Goal: Information Seeking & Learning: Learn about a topic

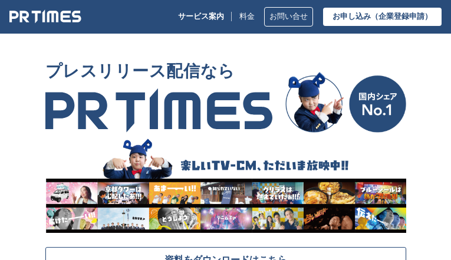
scroll to position [6460, 0]
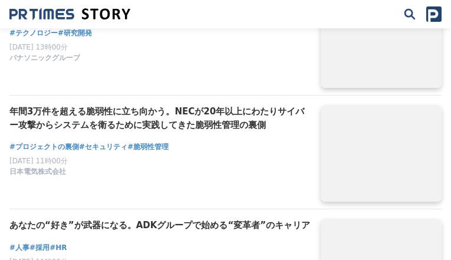
scroll to position [2281, 0]
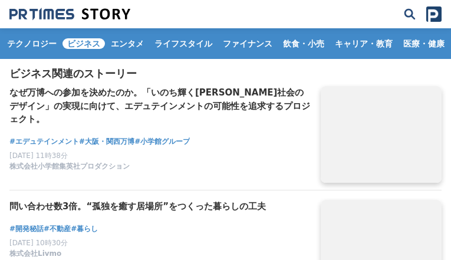
scroll to position [1234, 0]
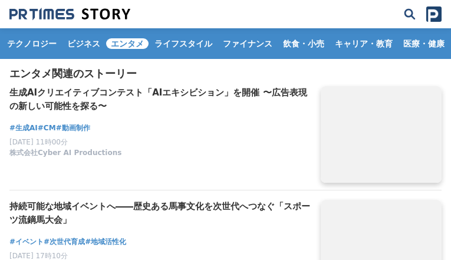
scroll to position [1244, 0]
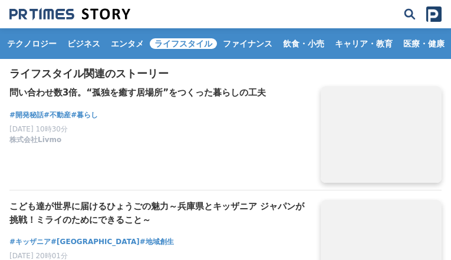
scroll to position [1195, 0]
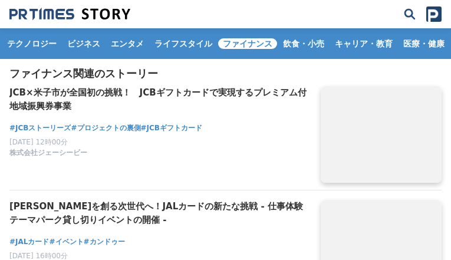
scroll to position [1224, 0]
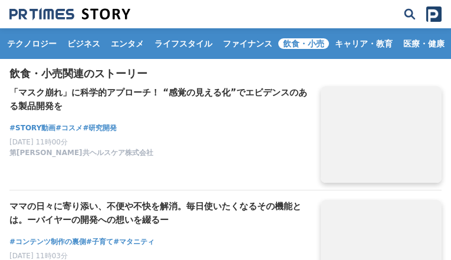
scroll to position [1214, 0]
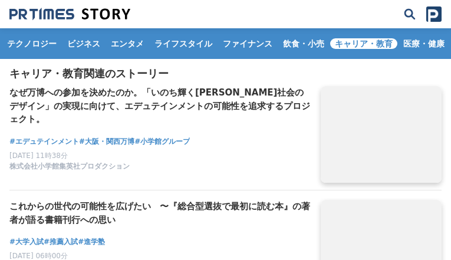
scroll to position [1234, 0]
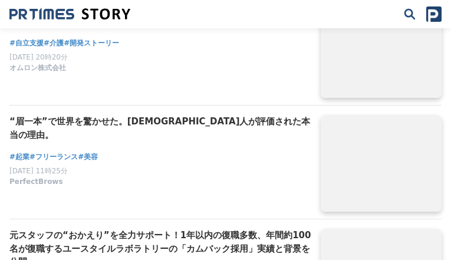
scroll to position [2261, 0]
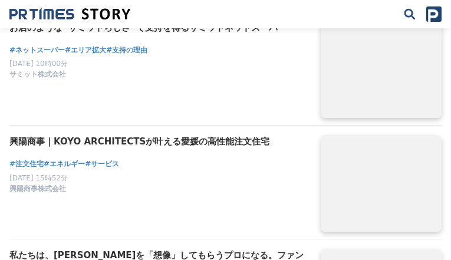
scroll to position [2231, 0]
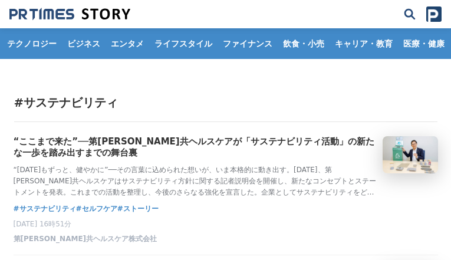
scroll to position [2472, 0]
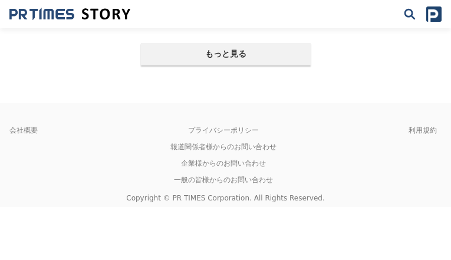
scroll to position [231, 0]
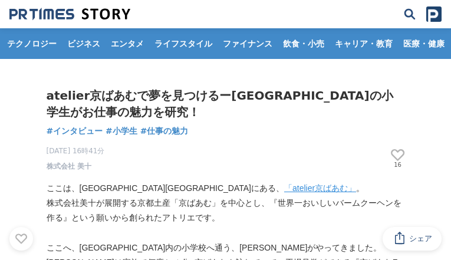
scroll to position [6715, 0]
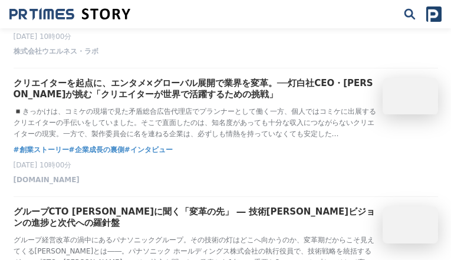
scroll to position [2541, 0]
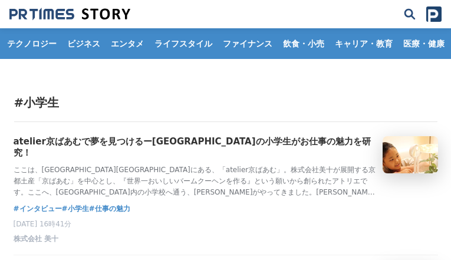
scroll to position [441, 0]
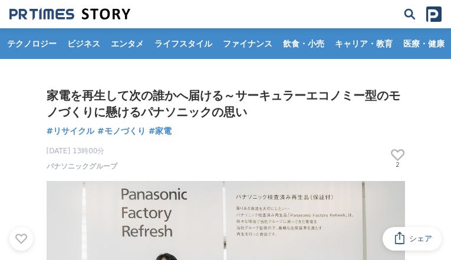
scroll to position [6424, 0]
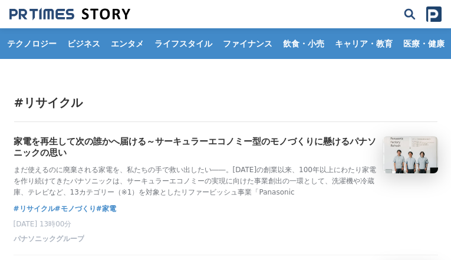
scroll to position [1450, 0]
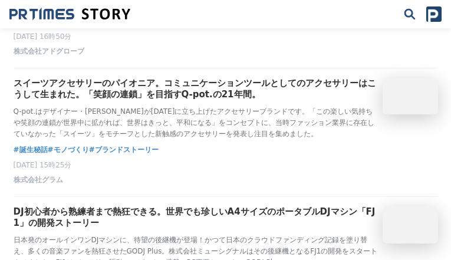
scroll to position [1079, 0]
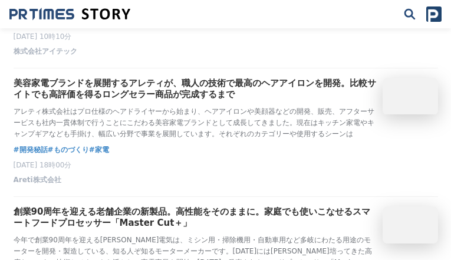
scroll to position [1573, 0]
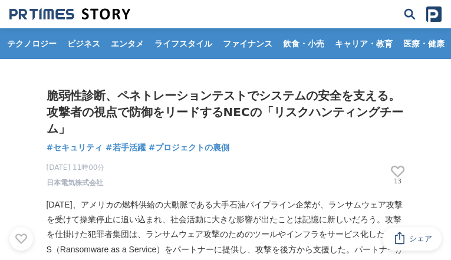
scroll to position [5256, 0]
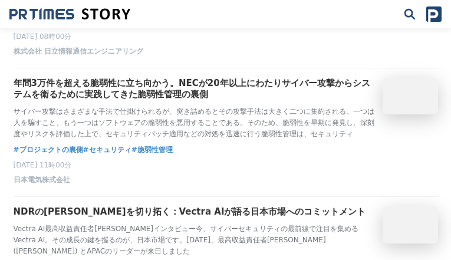
scroll to position [2604, 0]
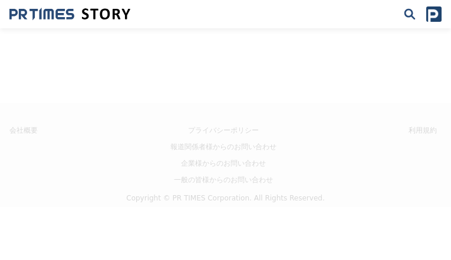
scroll to position [231, 0]
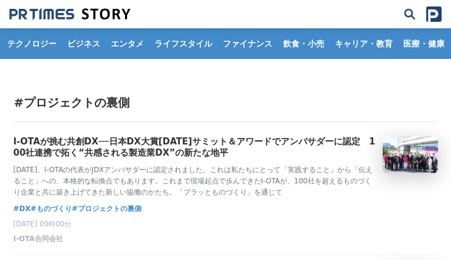
scroll to position [2531, 0]
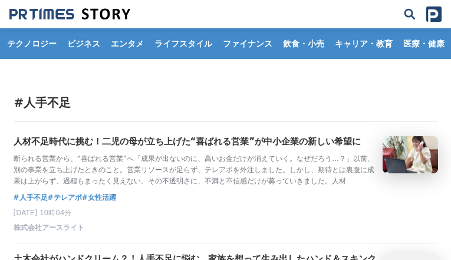
scroll to position [1193, 0]
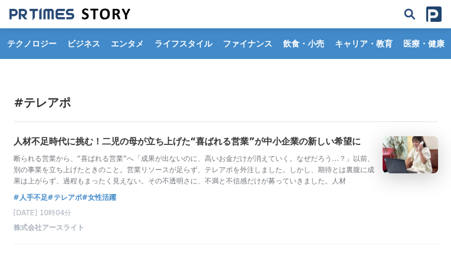
scroll to position [318, 0]
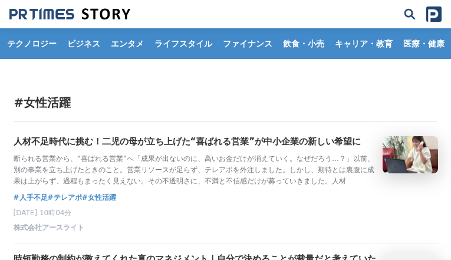
scroll to position [2479, 0]
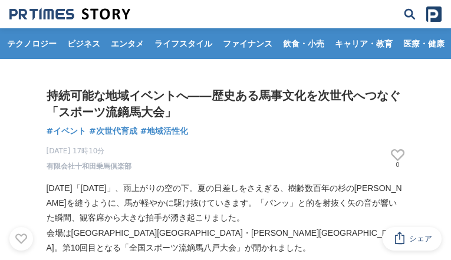
scroll to position [4965, 0]
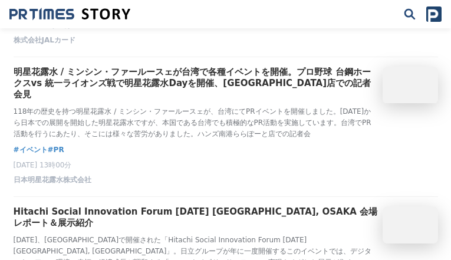
scroll to position [2573, 0]
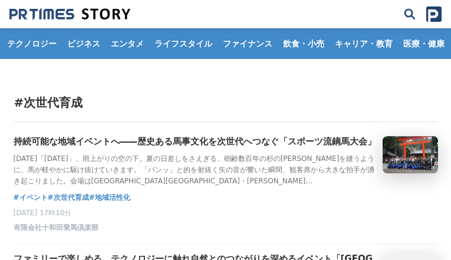
scroll to position [452, 0]
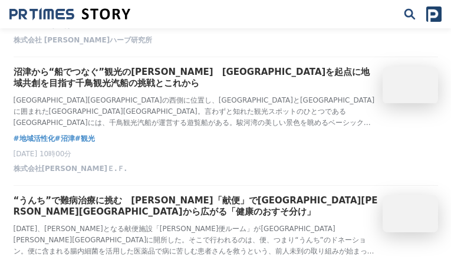
scroll to position [2488, 0]
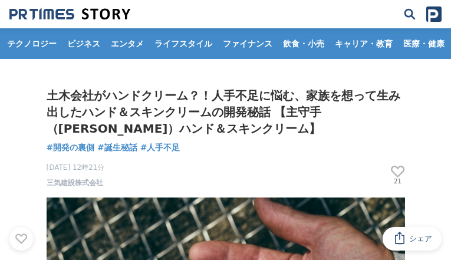
scroll to position [5869, 0]
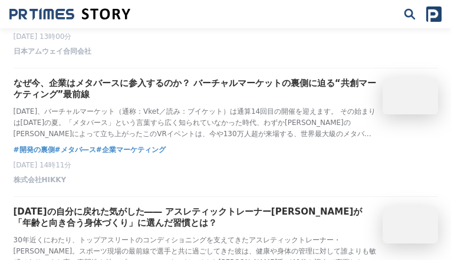
scroll to position [2545, 0]
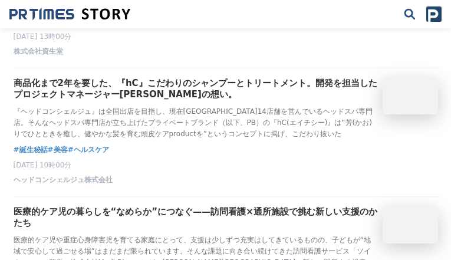
scroll to position [2503, 0]
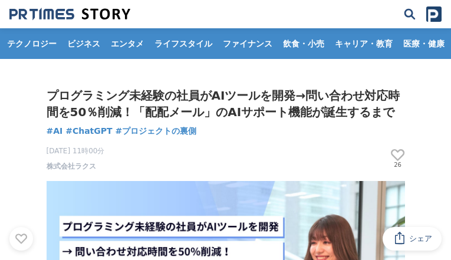
scroll to position [3186, 0]
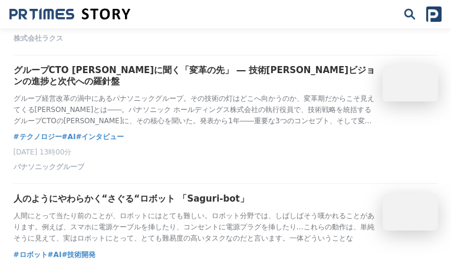
scroll to position [2457, 0]
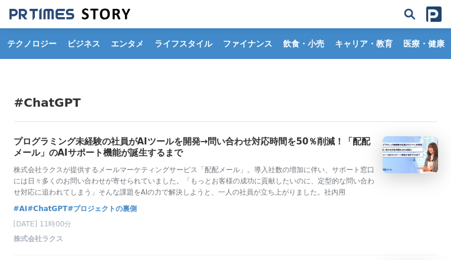
scroll to position [2510, 0]
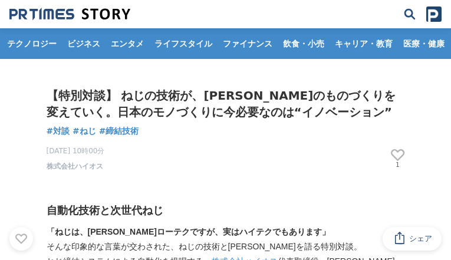
scroll to position [4433, 0]
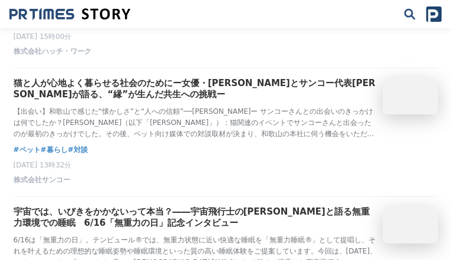
scroll to position [2077, 0]
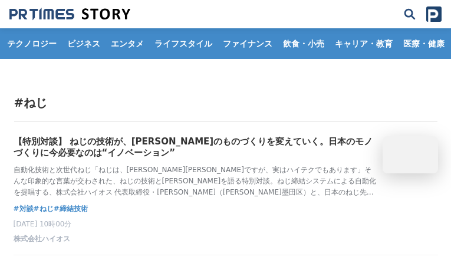
scroll to position [318, 0]
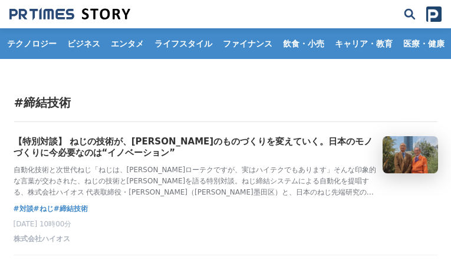
scroll to position [318, 0]
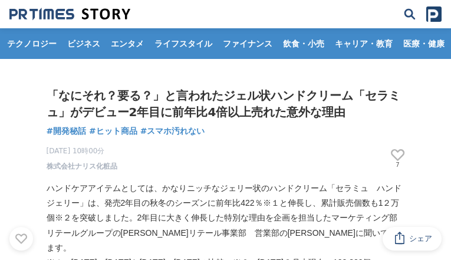
scroll to position [5227, 0]
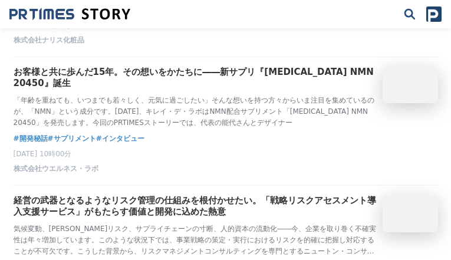
scroll to position [2535, 0]
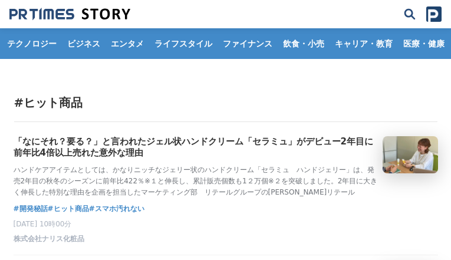
scroll to position [699, 0]
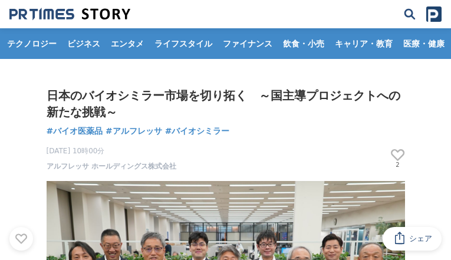
scroll to position [3851, 0]
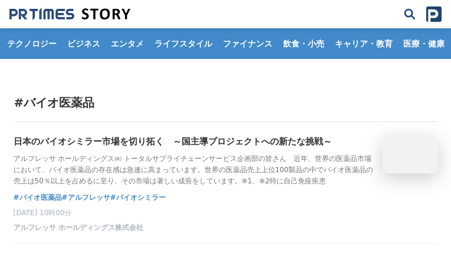
scroll to position [318, 0]
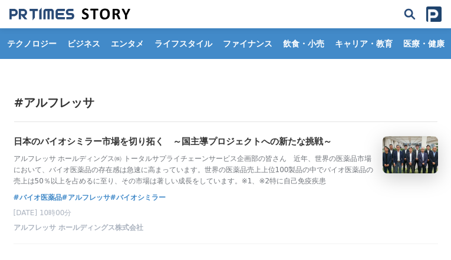
scroll to position [318, 0]
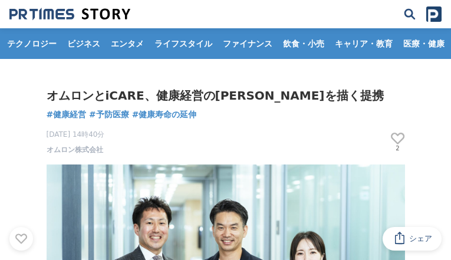
scroll to position [5282, 0]
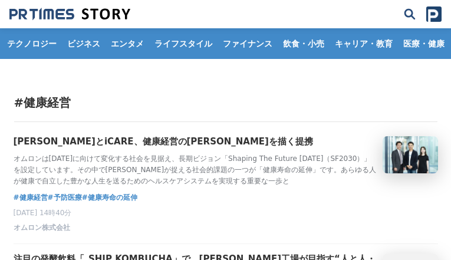
scroll to position [2552, 0]
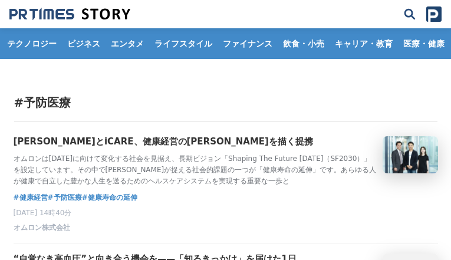
scroll to position [812, 0]
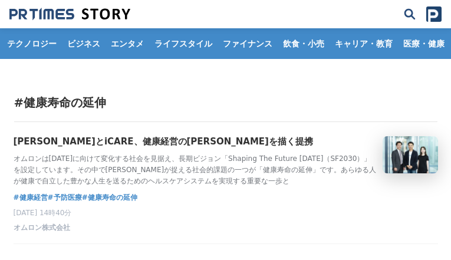
scroll to position [318, 0]
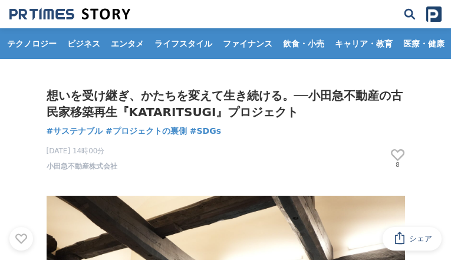
scroll to position [5852, 0]
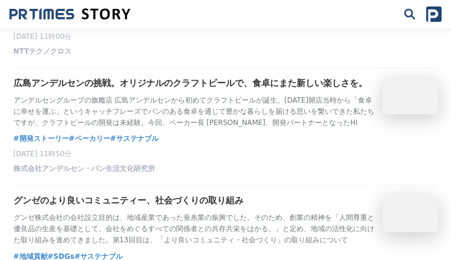
scroll to position [2476, 0]
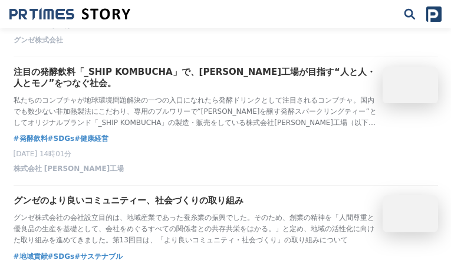
scroll to position [2450, 0]
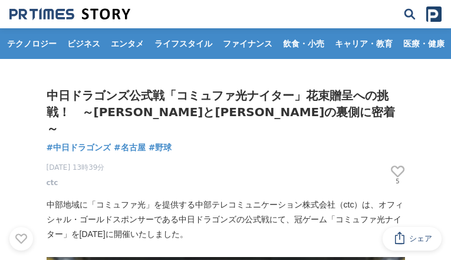
scroll to position [4039, 0]
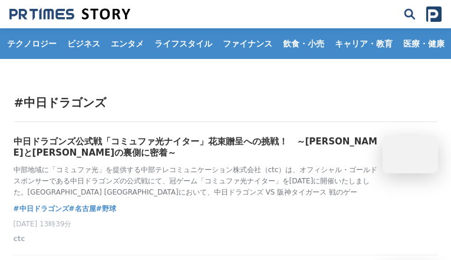
scroll to position [441, 0]
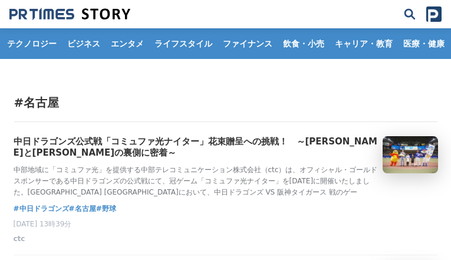
scroll to position [452, 0]
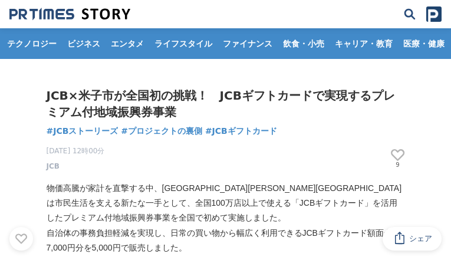
scroll to position [5422, 0]
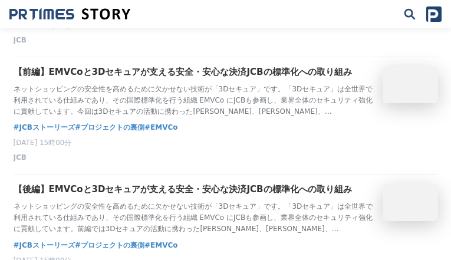
scroll to position [2450, 0]
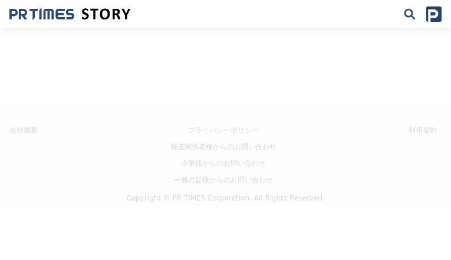
scroll to position [318, 0]
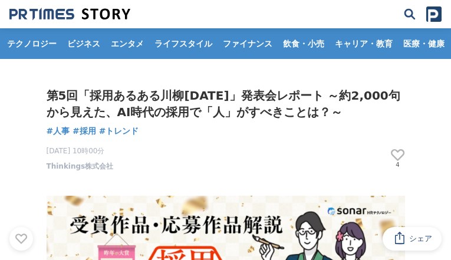
scroll to position [6204, 0]
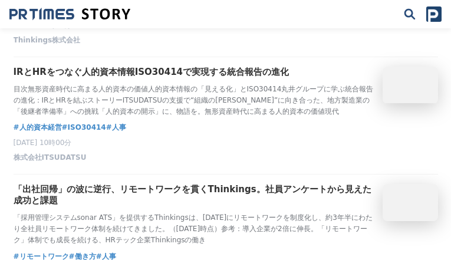
scroll to position [2450, 0]
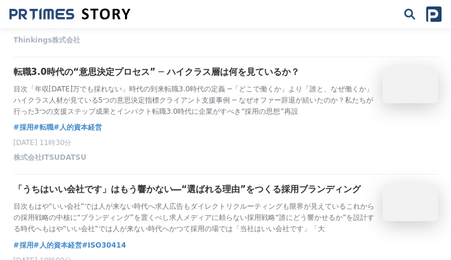
scroll to position [2456, 0]
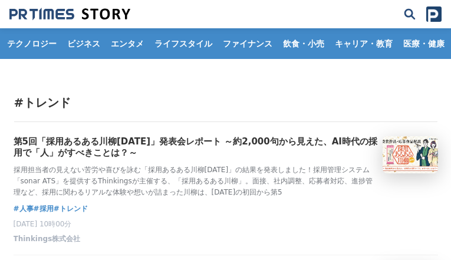
scroll to position [441, 0]
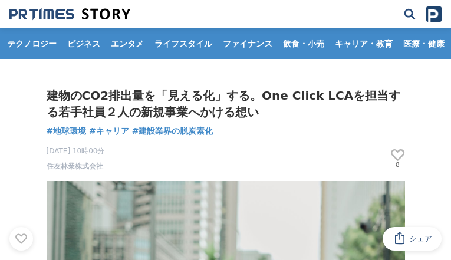
scroll to position [5129, 0]
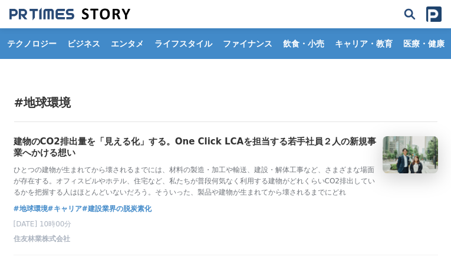
scroll to position [318, 0]
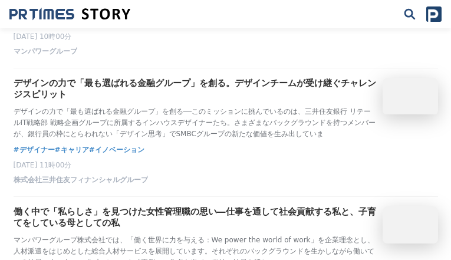
scroll to position [2519, 0]
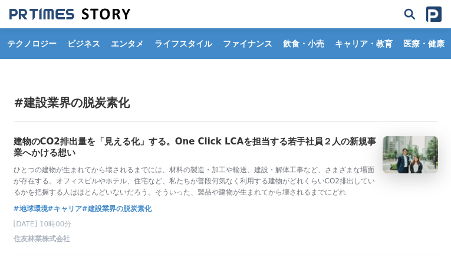
scroll to position [318, 0]
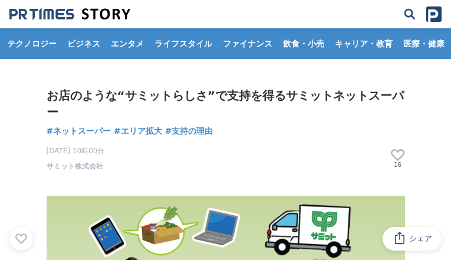
scroll to position [3901, 0]
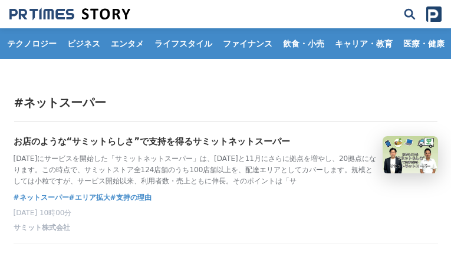
scroll to position [318, 0]
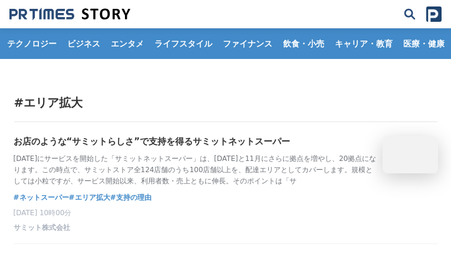
scroll to position [318, 0]
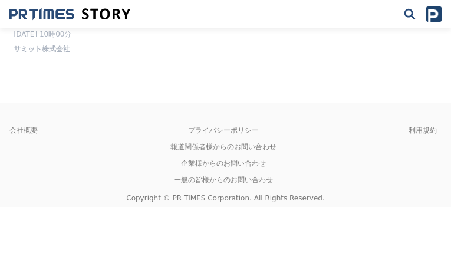
scroll to position [318, 0]
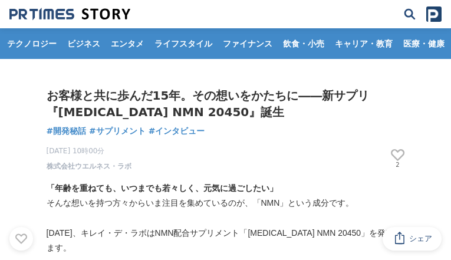
scroll to position [4472, 0]
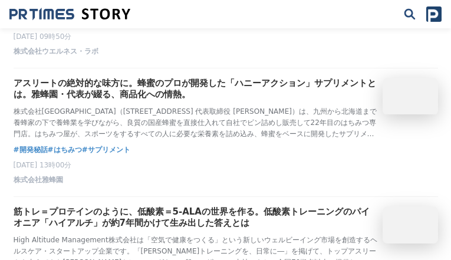
scroll to position [1996, 0]
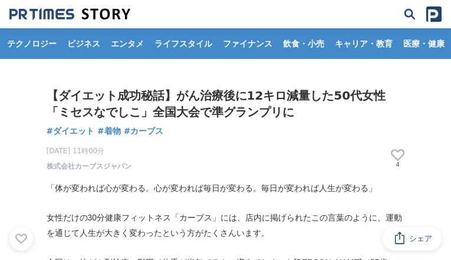
scroll to position [3320, 0]
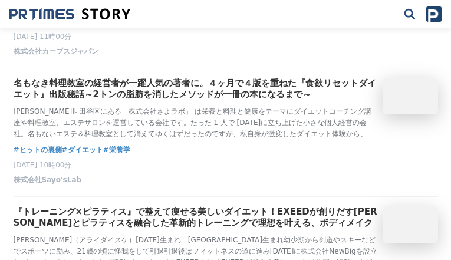
scroll to position [1090, 0]
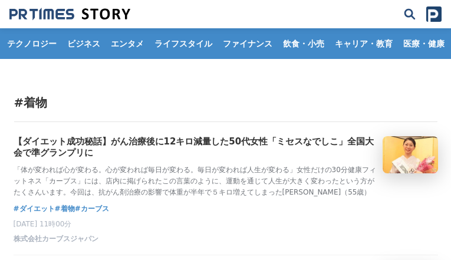
scroll to position [822, 0]
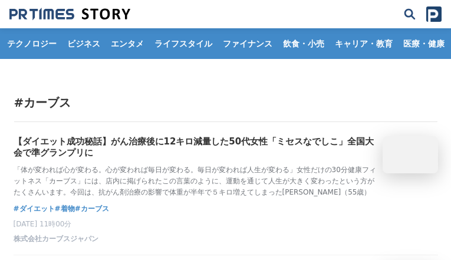
scroll to position [1224, 0]
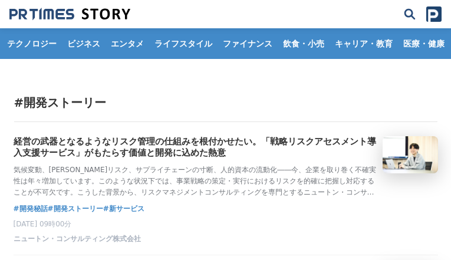
scroll to position [2531, 0]
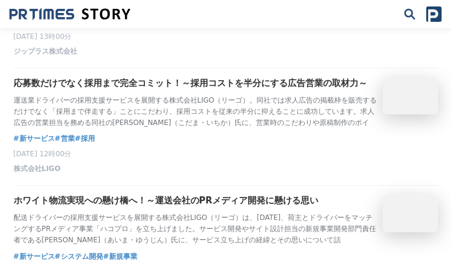
scroll to position [2203, 0]
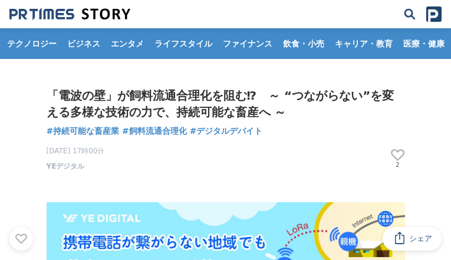
scroll to position [4099, 0]
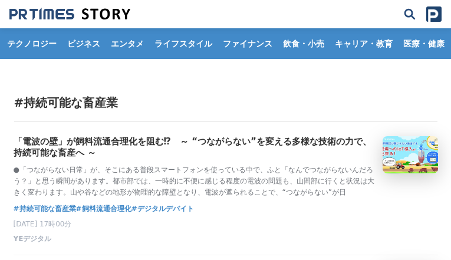
scroll to position [576, 0]
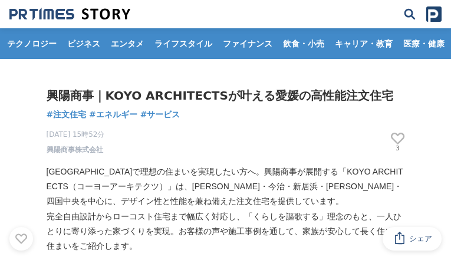
scroll to position [2648, 0]
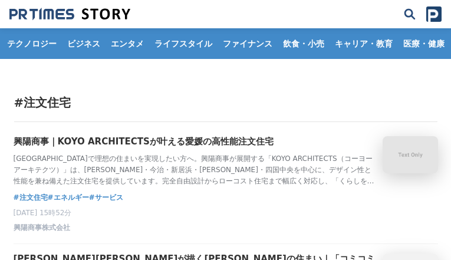
scroll to position [945, 0]
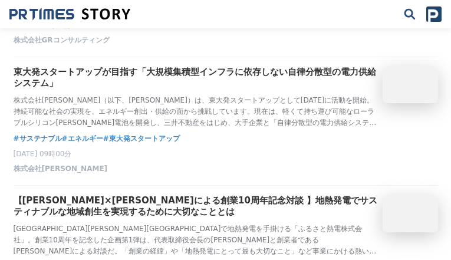
scroll to position [1292, 0]
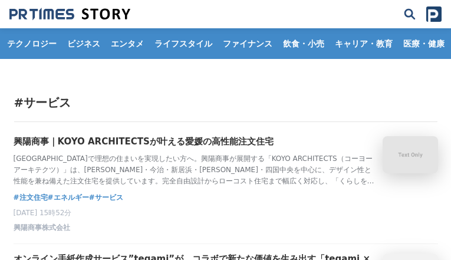
scroll to position [565, 0]
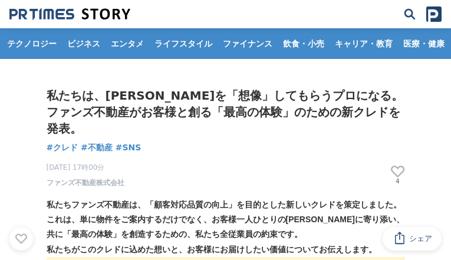
scroll to position [3064, 0]
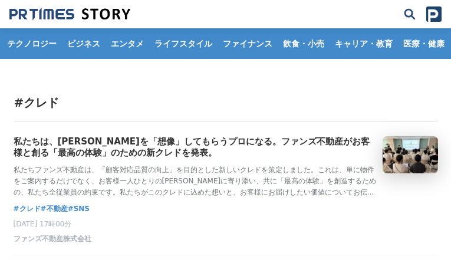
scroll to position [318, 0]
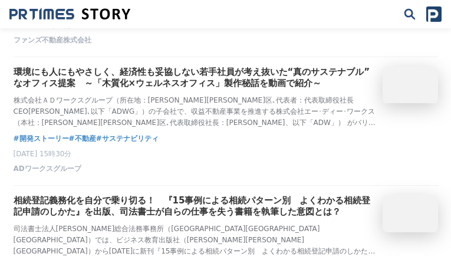
scroll to position [2524, 0]
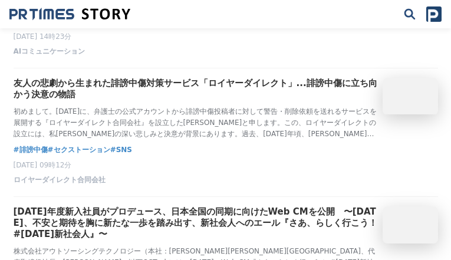
scroll to position [2328, 0]
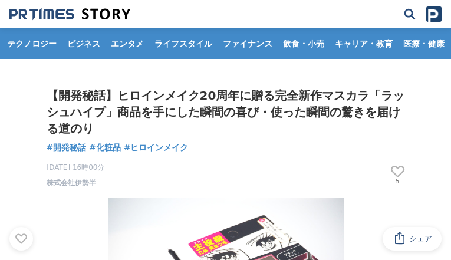
scroll to position [6048, 0]
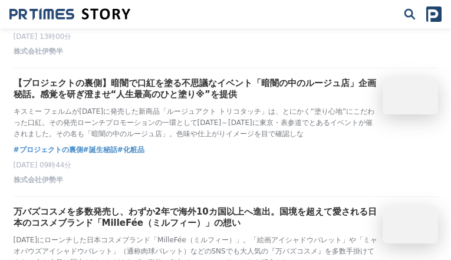
scroll to position [2584, 0]
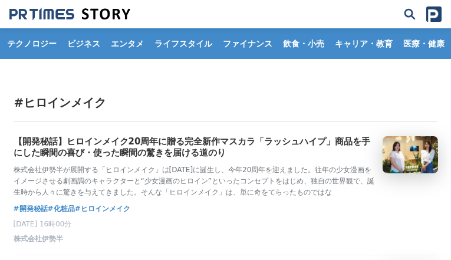
scroll to position [452, 0]
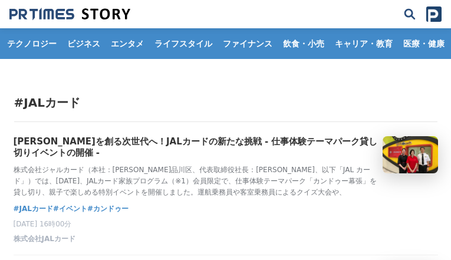
scroll to position [576, 0]
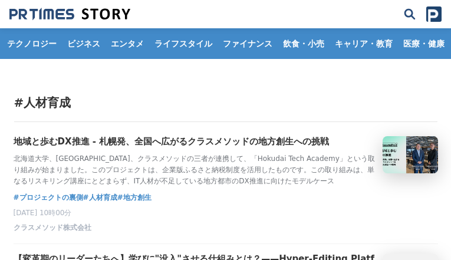
scroll to position [2535, 0]
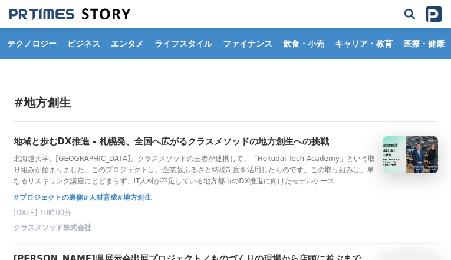
scroll to position [2505, 0]
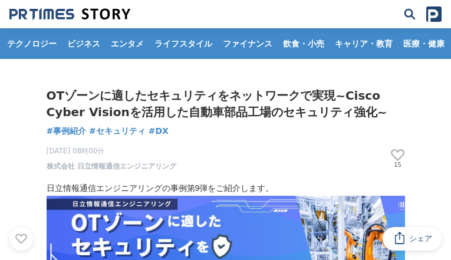
scroll to position [3436, 0]
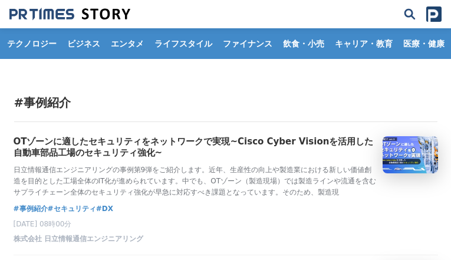
scroll to position [1326, 0]
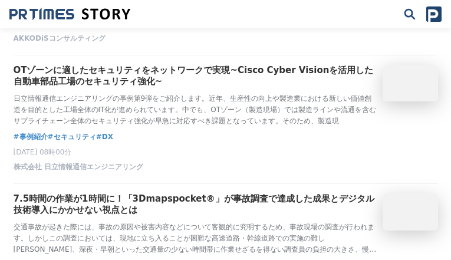
scroll to position [2496, 0]
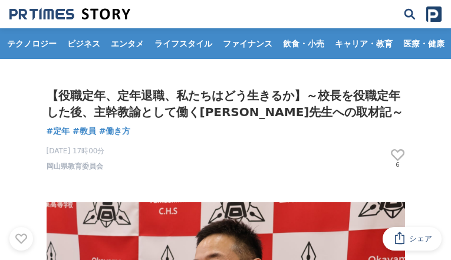
scroll to position [10795, 0]
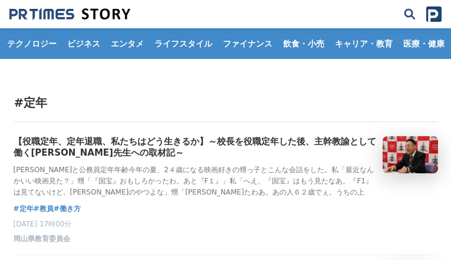
scroll to position [565, 0]
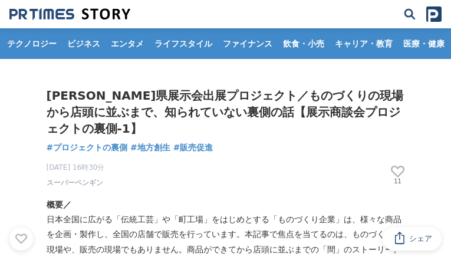
scroll to position [9065, 0]
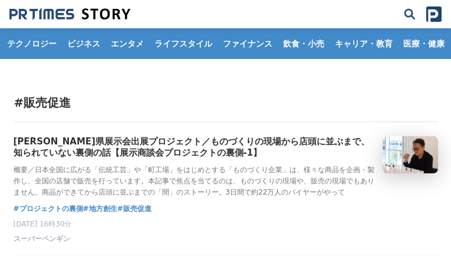
scroll to position [329, 0]
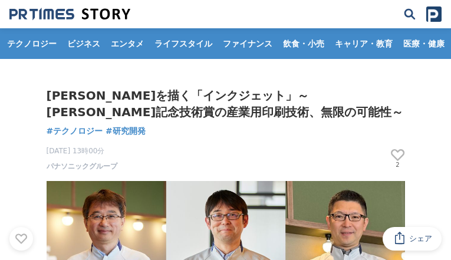
scroll to position [4636, 0]
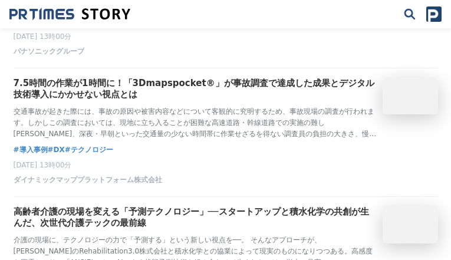
scroll to position [2450, 0]
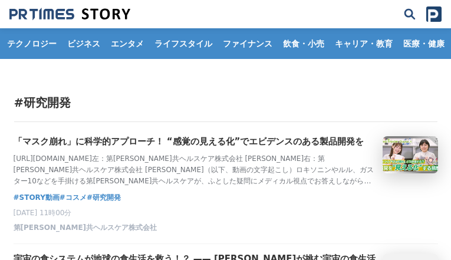
scroll to position [2519, 0]
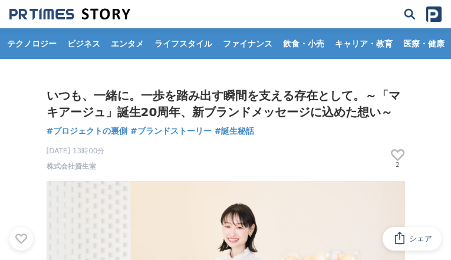
scroll to position [6285, 0]
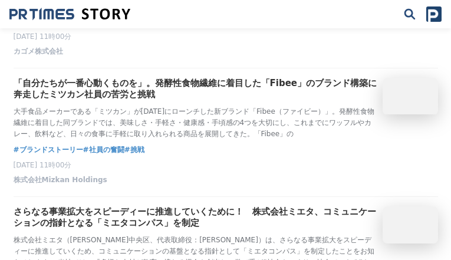
scroll to position [2540, 0]
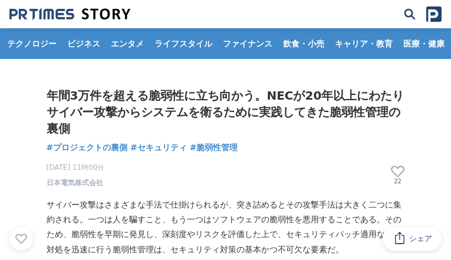
scroll to position [5473, 0]
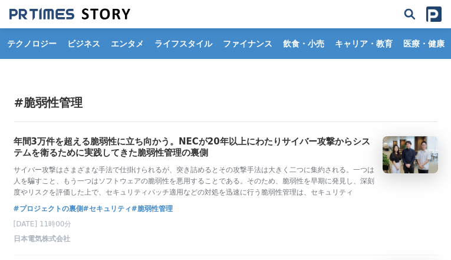
scroll to position [462, 0]
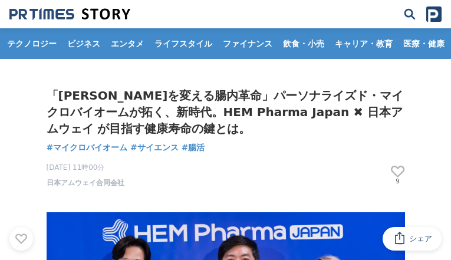
scroll to position [2662, 0]
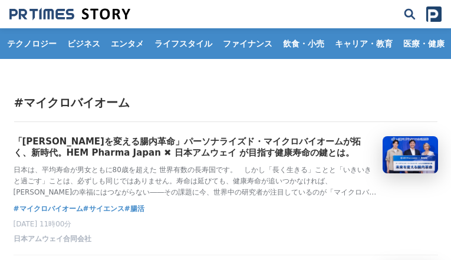
scroll to position [452, 0]
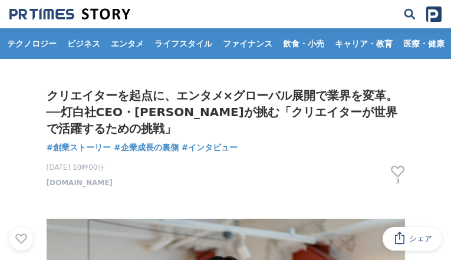
scroll to position [2362, 0]
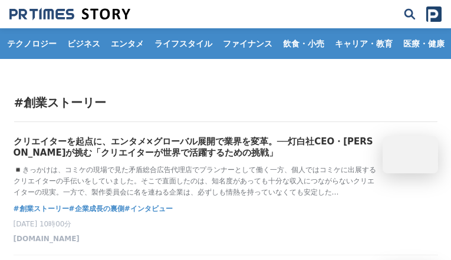
scroll to position [2528, 0]
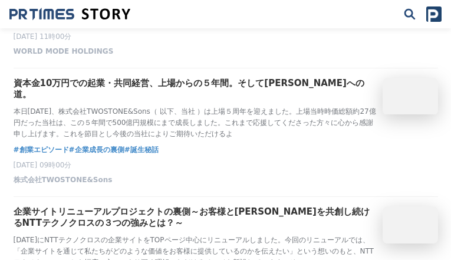
scroll to position [2565, 0]
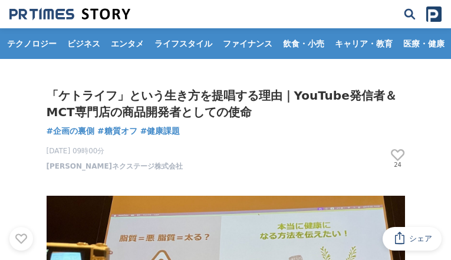
scroll to position [7333, 0]
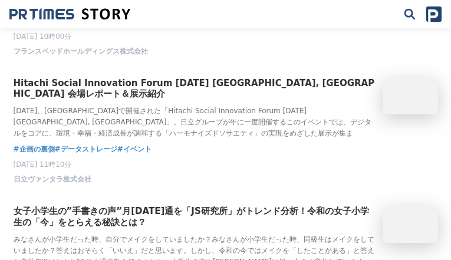
scroll to position [2541, 0]
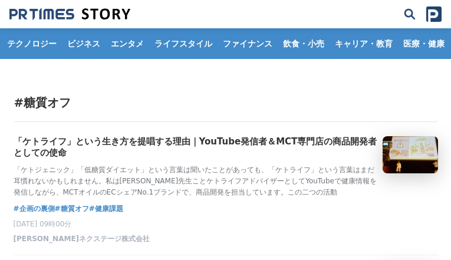
scroll to position [576, 0]
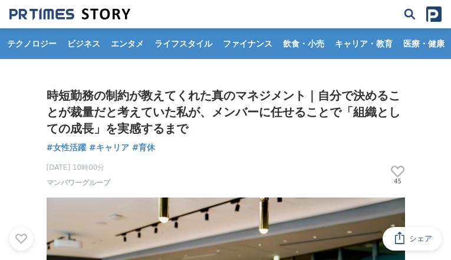
scroll to position [4353, 0]
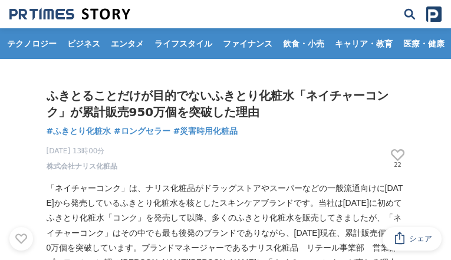
scroll to position [4727, 0]
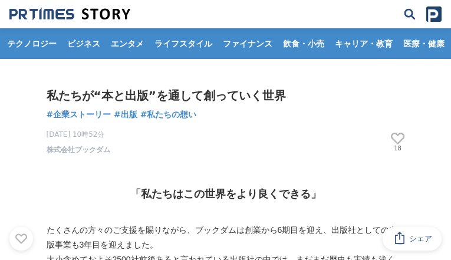
scroll to position [4913, 0]
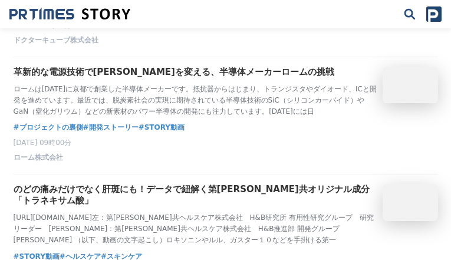
scroll to position [2454, 0]
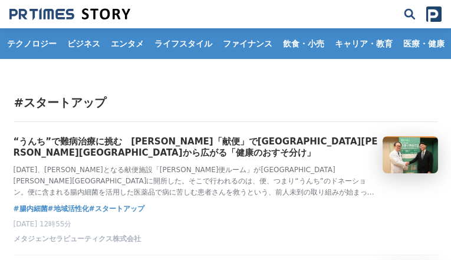
scroll to position [2514, 0]
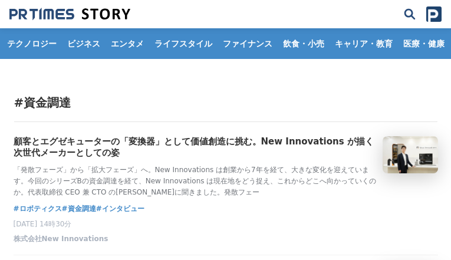
scroll to position [2545, 0]
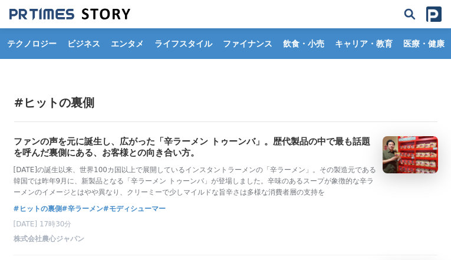
scroll to position [2556, 0]
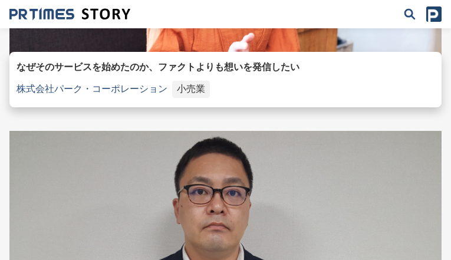
scroll to position [6082, 0]
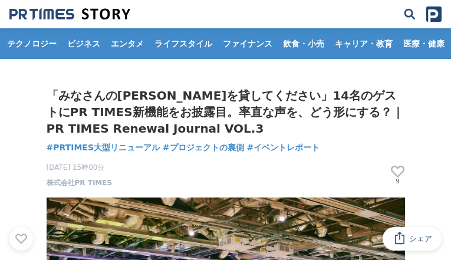
scroll to position [5921, 0]
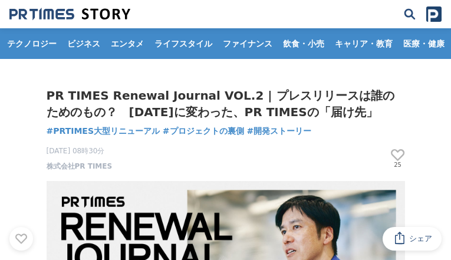
scroll to position [5102, 0]
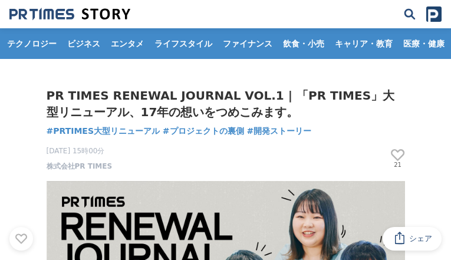
scroll to position [6244, 0]
